Goal: Task Accomplishment & Management: Use online tool/utility

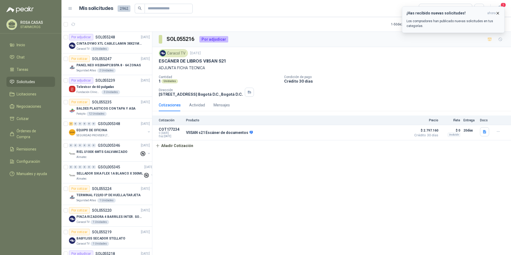
click at [456, 21] on p "Los compradores han publicado nuevas solicitudes en tus categorías." at bounding box center [452, 24] width 93 height 10
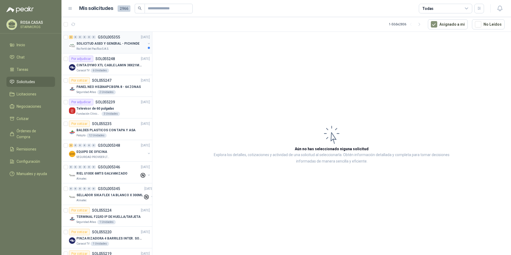
click at [127, 51] on div "Rio Fertil del Pacífico S.A.S." at bounding box center [110, 49] width 69 height 4
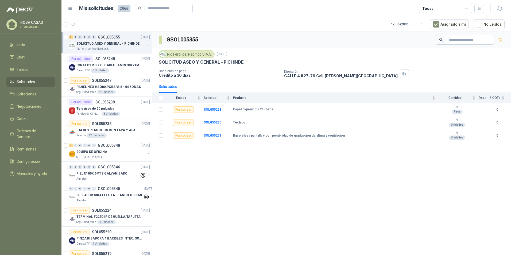
click at [214, 183] on div "GSOL005355 Rio Fertil [PERSON_NAME] S.A.S. [DATE] SOLICITUD ASEO Y GENERAL - PI…" at bounding box center [331, 144] width 358 height 225
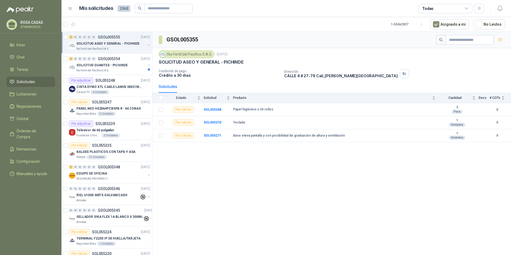
click at [372, 204] on div "GSOL005355 Rio Fertil [PERSON_NAME] S.A.S. [DATE] SOLICITUD ASEO Y GENERAL - PI…" at bounding box center [331, 144] width 358 height 225
click at [91, 61] on div "2 0 0 0 0 0 GSOL005354 09/09/25" at bounding box center [110, 59] width 82 height 6
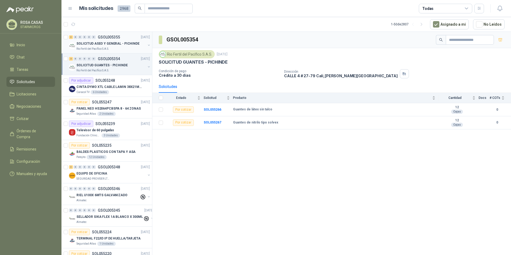
click at [99, 44] on p "SOLICITUD ASEO Y GENERAL - PICHINDE" at bounding box center [107, 43] width 63 height 5
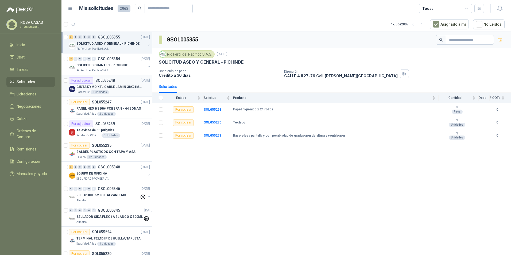
click at [123, 93] on div "Caracol TV 6 Unidades" at bounding box center [112, 92] width 73 height 4
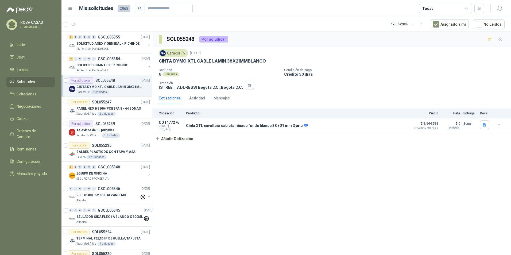
click at [109, 87] on p "CINTA DYMO XTL CABLE LAMIN 38X21MMBLANCO" at bounding box center [109, 86] width 66 height 5
